Goal: Information Seeking & Learning: Check status

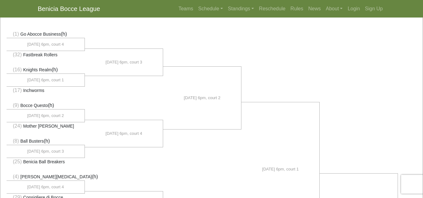
scroll to position [43, 0]
